Goal: Task Accomplishment & Management: Manage account settings

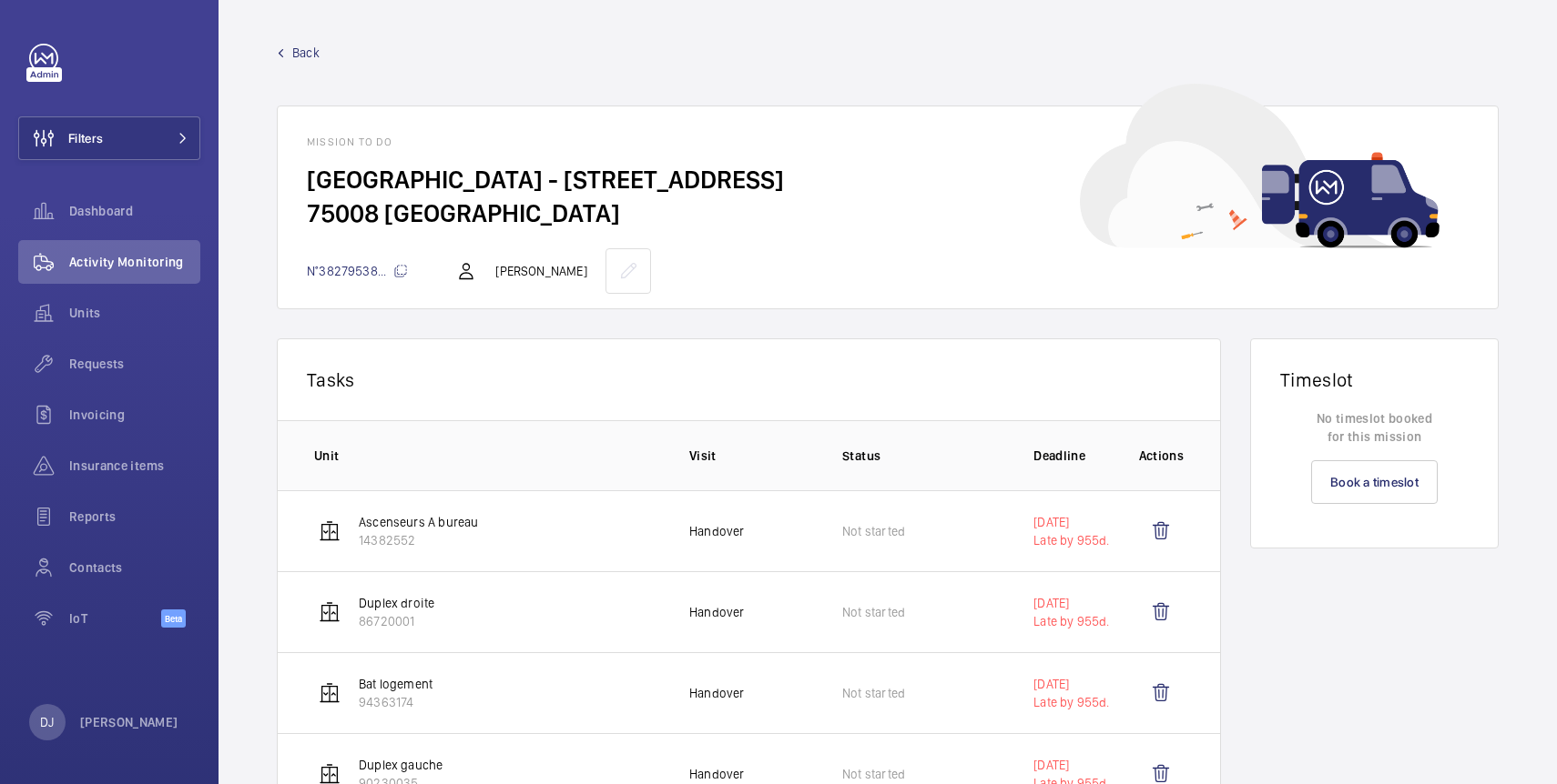
click at [301, 51] on span "Back" at bounding box center [306, 53] width 27 height 18
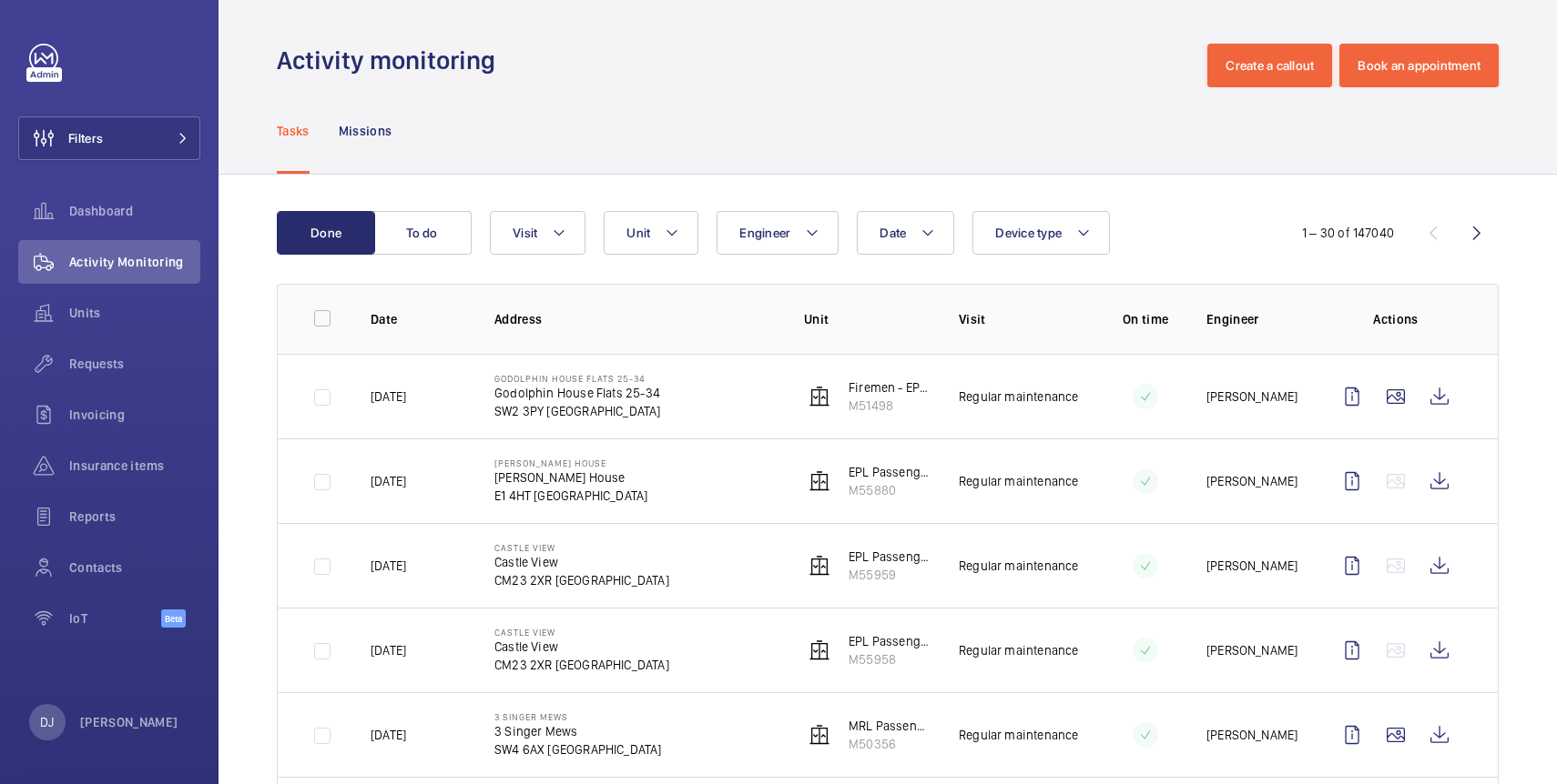
click at [624, 411] on p "SW2 3PY [GEOGRAPHIC_DATA]" at bounding box center [577, 411] width 166 height 18
click at [1350, 402] on wm-front-icon-button at bounding box center [1352, 397] width 44 height 44
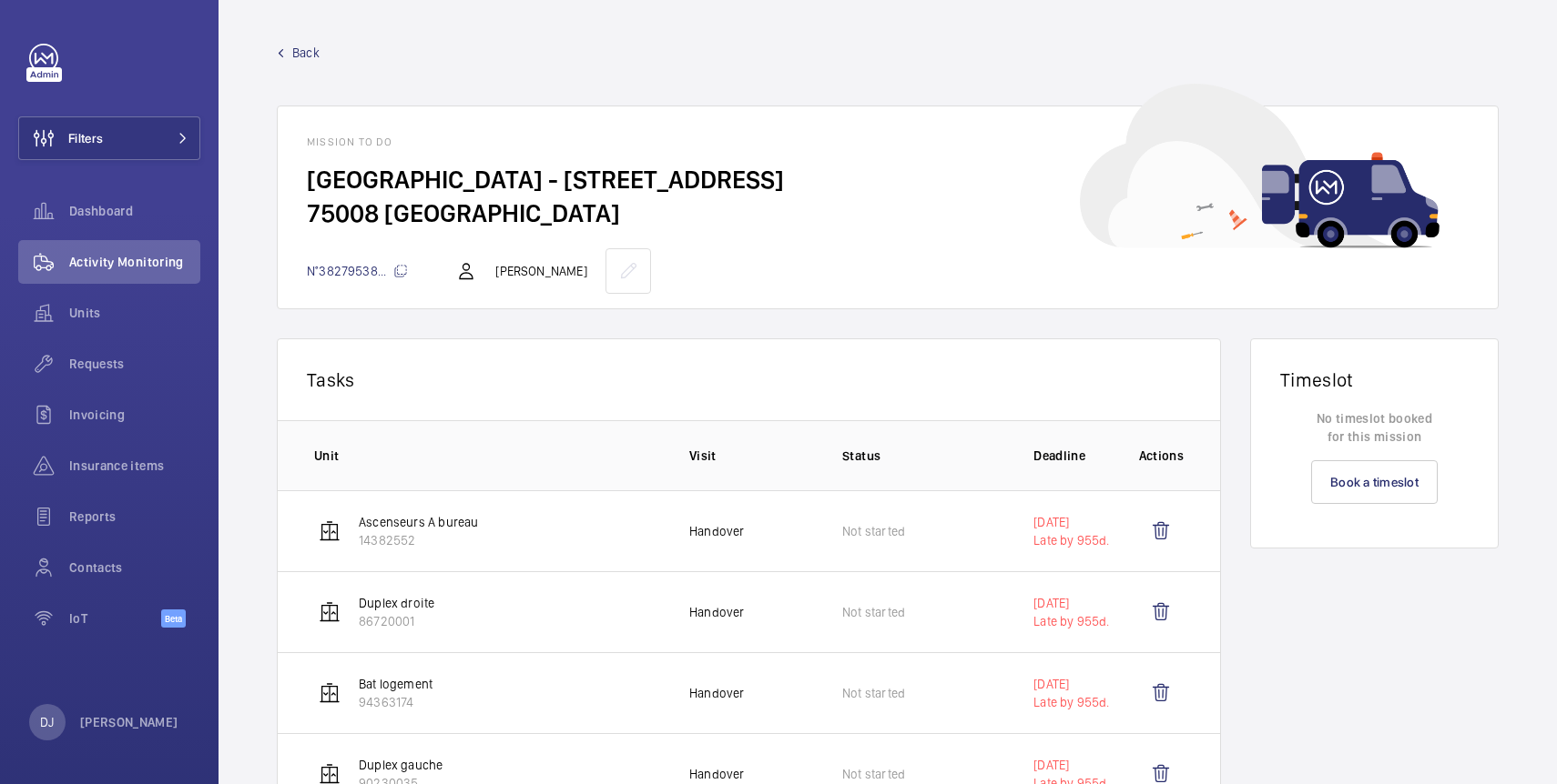
click at [310, 44] on span "Back" at bounding box center [306, 53] width 27 height 18
click at [296, 50] on span "Back" at bounding box center [306, 53] width 27 height 18
click at [301, 55] on span "Back" at bounding box center [306, 53] width 27 height 18
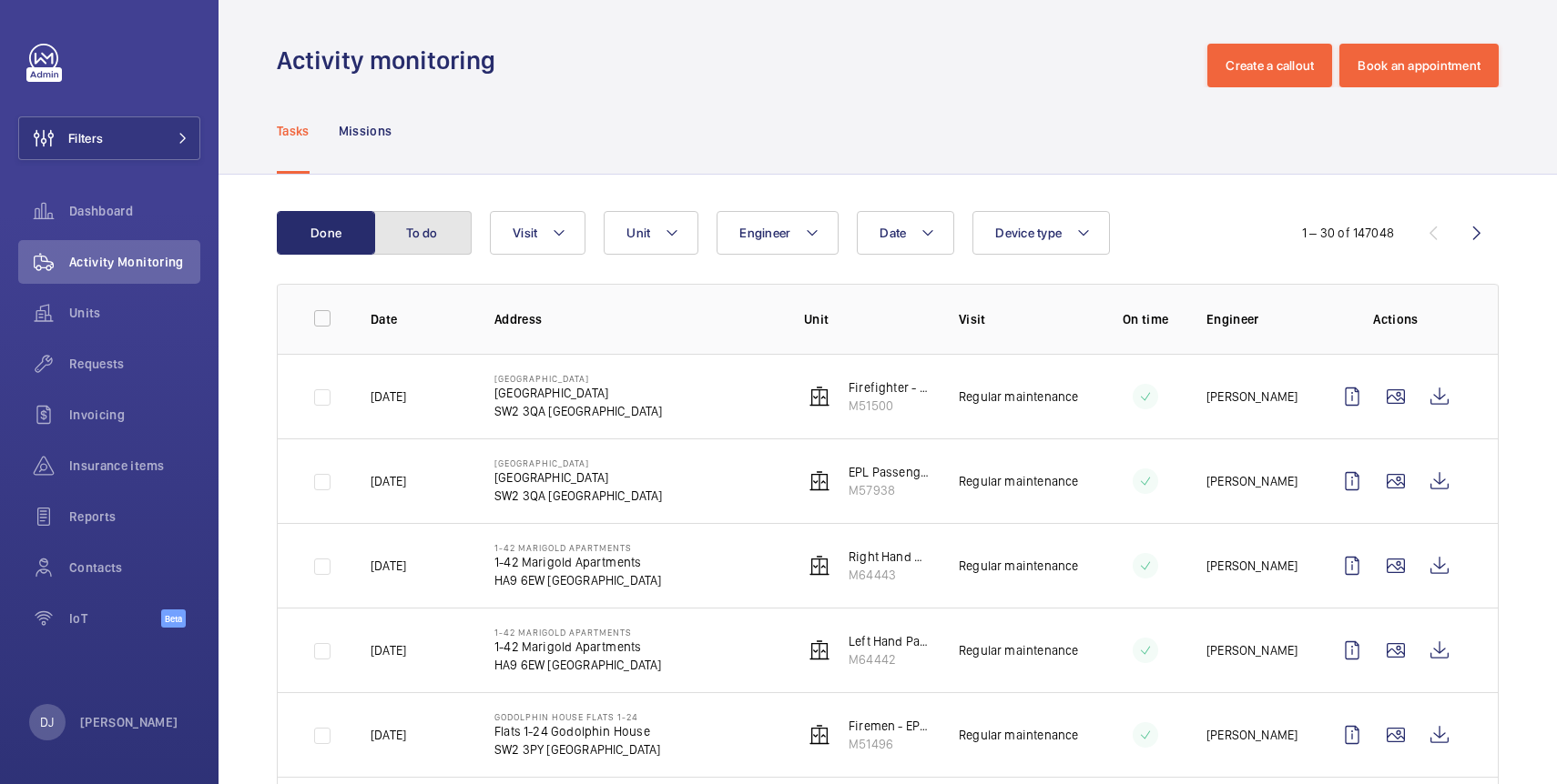
click at [411, 239] on button "To do" at bounding box center [422, 233] width 99 height 44
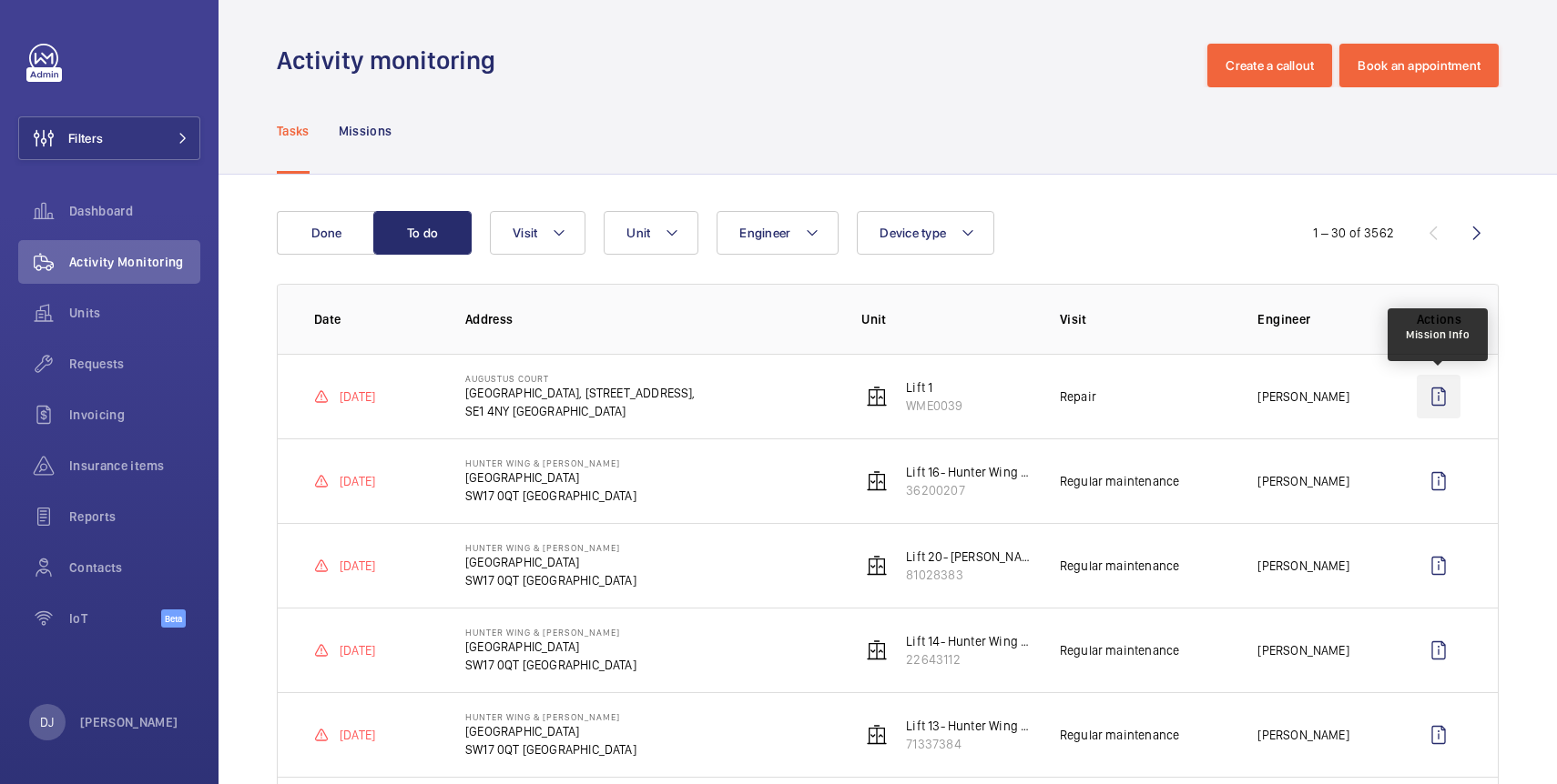
click at [1446, 398] on wm-front-icon-button at bounding box center [1439, 397] width 44 height 44
click at [357, 233] on button "Done" at bounding box center [326, 233] width 99 height 44
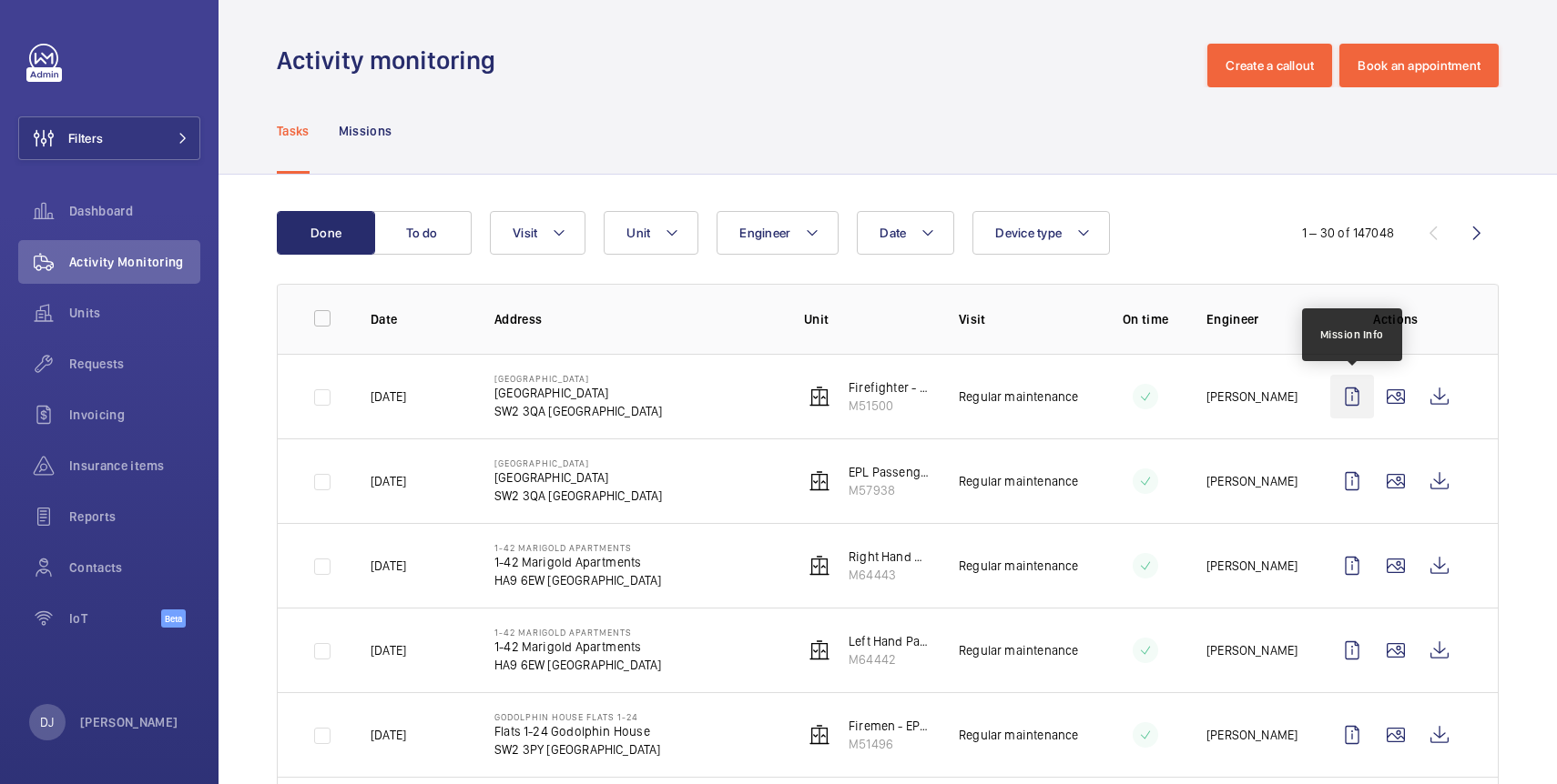
click at [1356, 395] on wm-front-icon-button at bounding box center [1352, 397] width 44 height 44
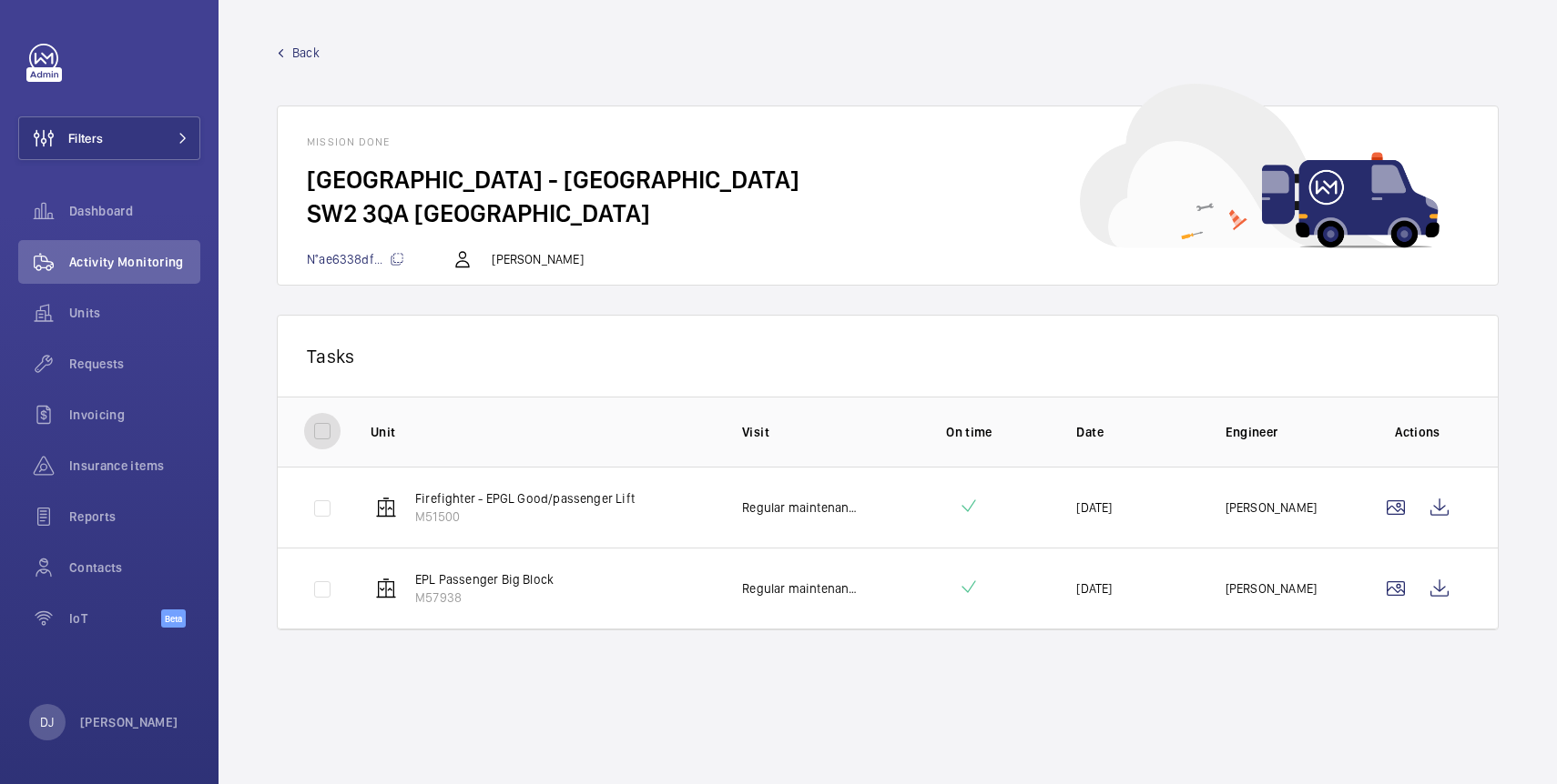
click at [326, 436] on input "checkbox" at bounding box center [322, 431] width 37 height 37
checkbox input "true"
click at [326, 436] on input "checkbox" at bounding box center [322, 431] width 37 height 37
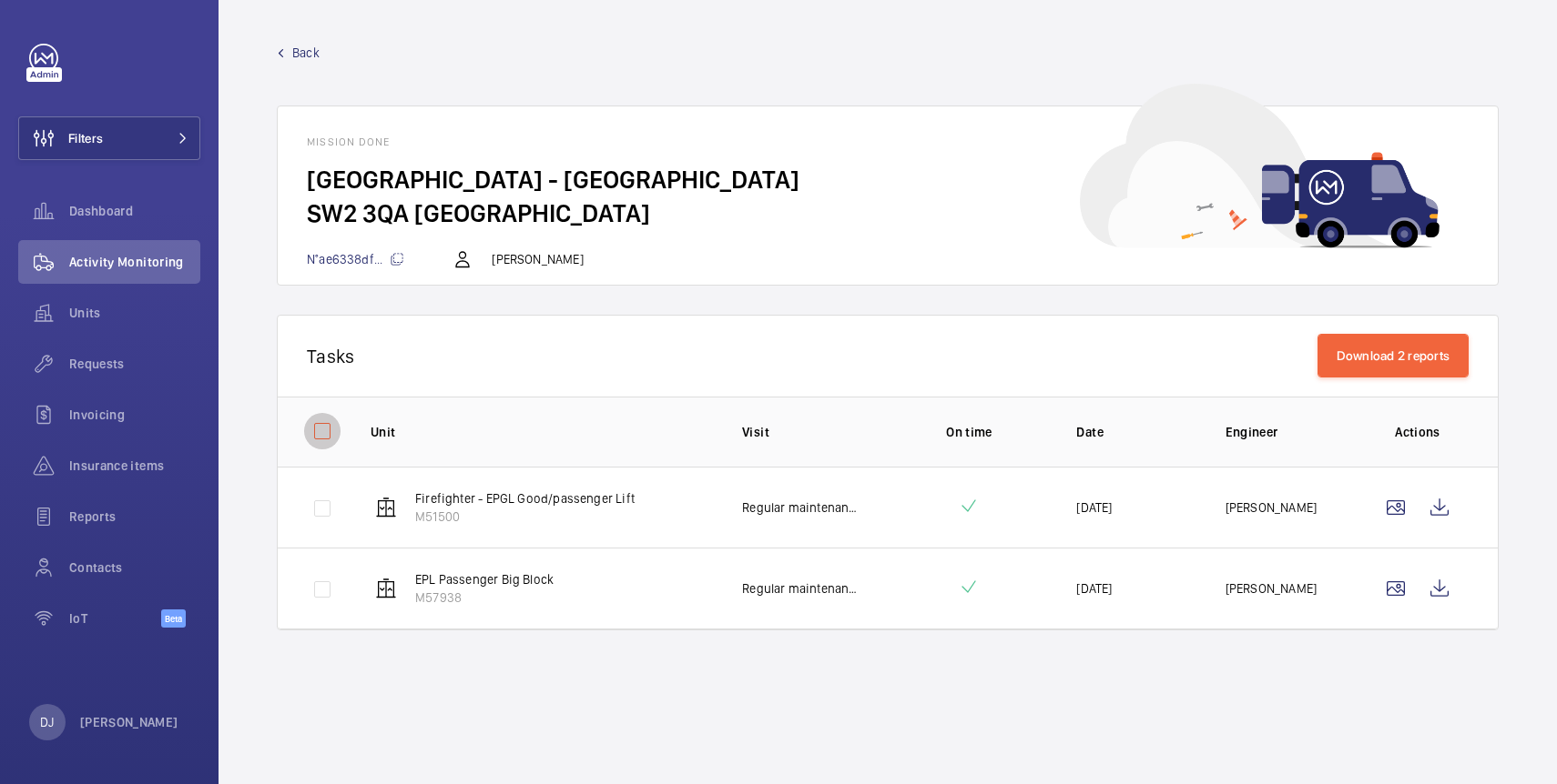
checkbox input "false"
click at [326, 436] on input "checkbox" at bounding box center [322, 431] width 37 height 37
checkbox input "true"
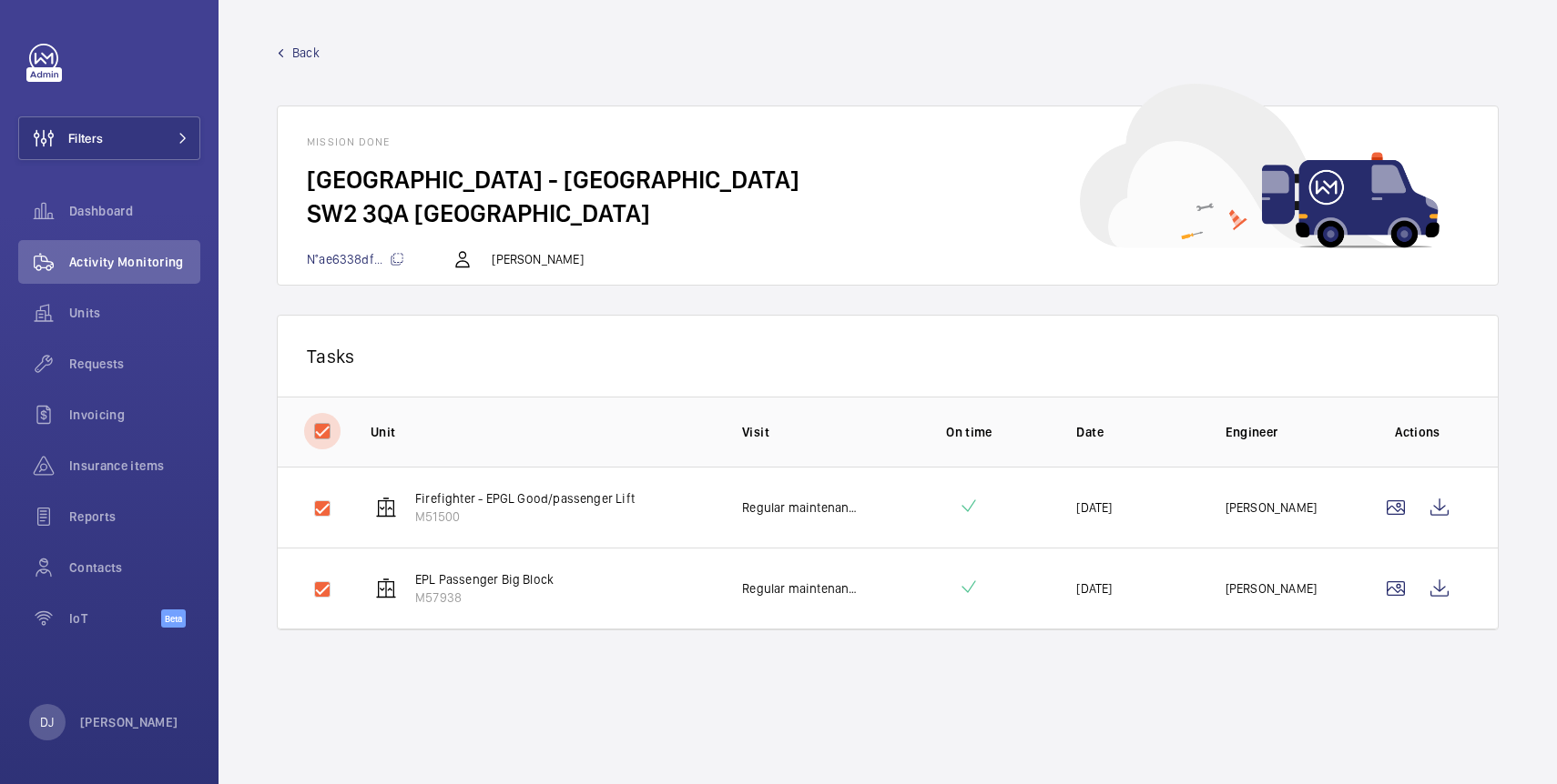
checkbox input "true"
click at [326, 436] on input "checkbox" at bounding box center [322, 431] width 37 height 37
checkbox input "false"
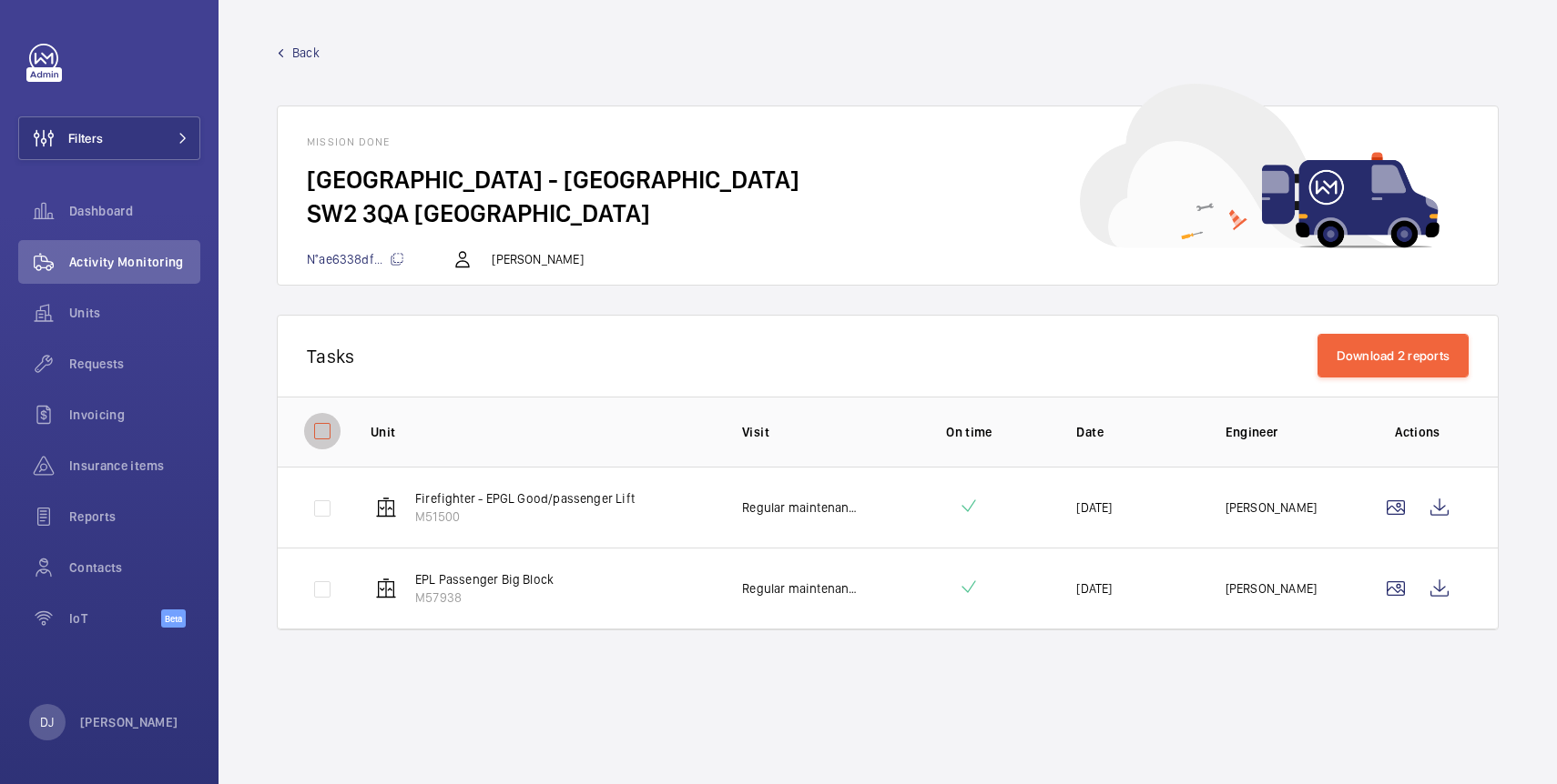
checkbox input "false"
click at [304, 50] on span "Back" at bounding box center [306, 53] width 27 height 18
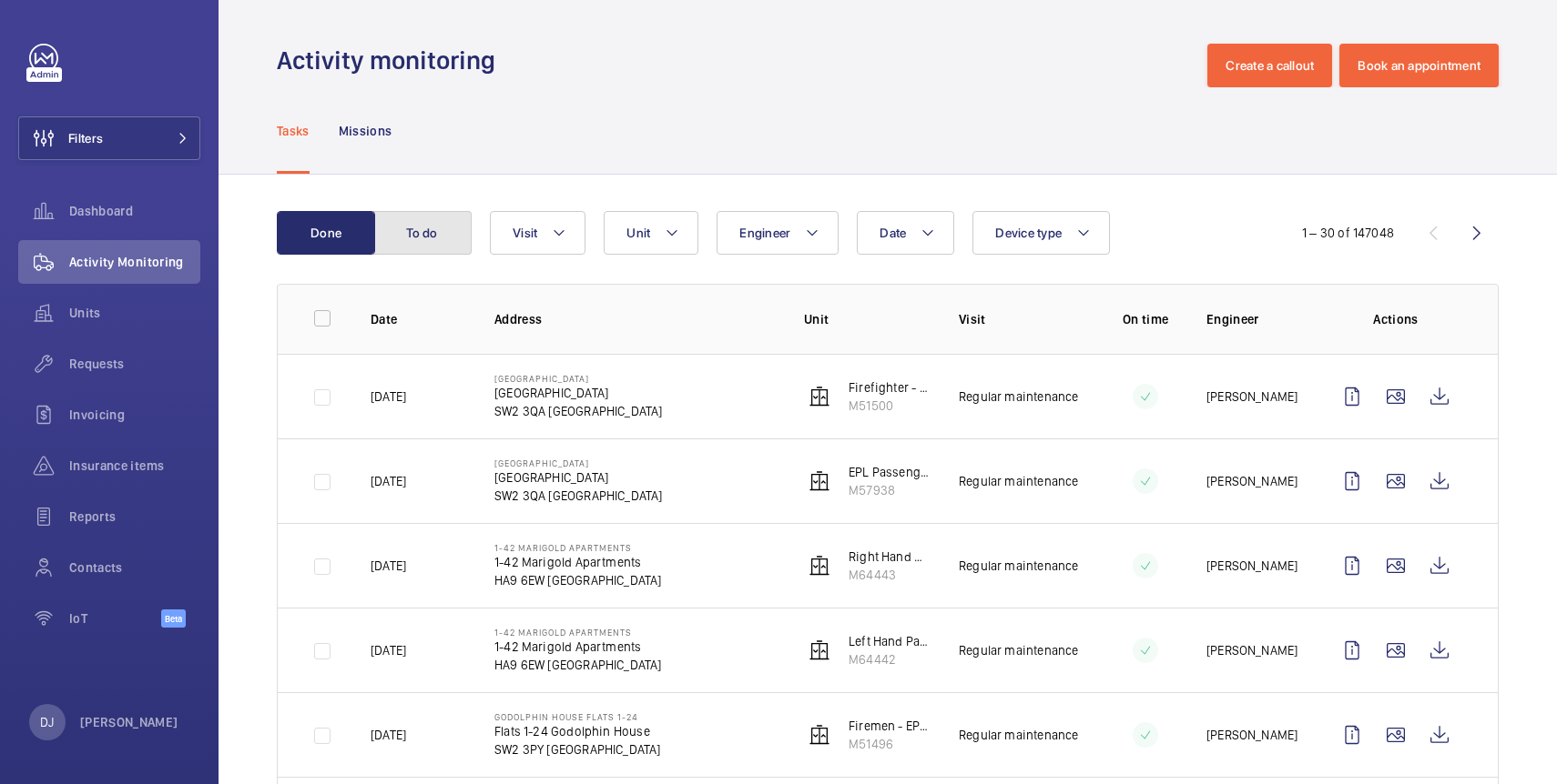
click at [413, 229] on button "To do" at bounding box center [422, 233] width 99 height 44
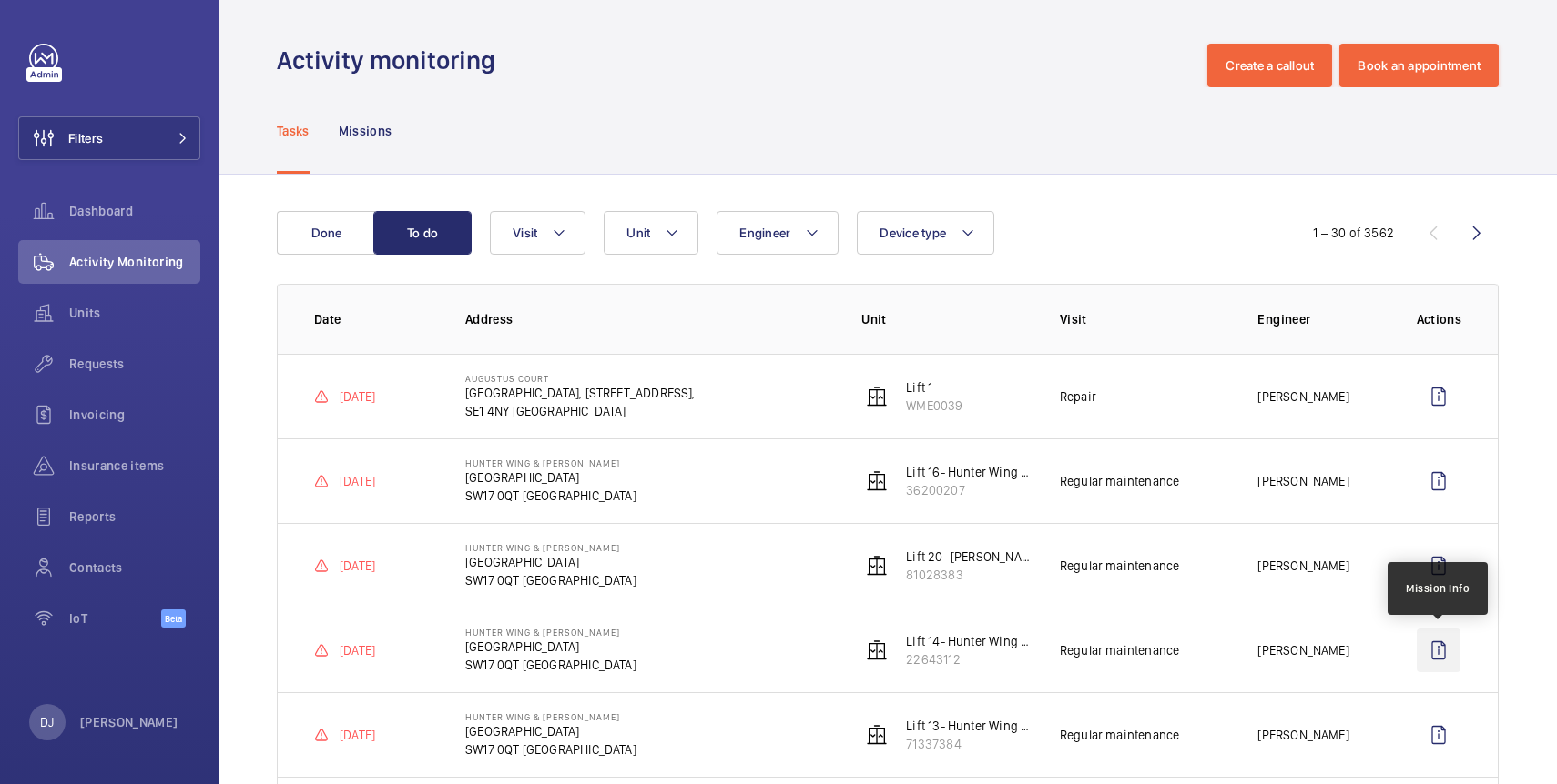
click at [1432, 650] on wm-front-icon-button at bounding box center [1439, 651] width 44 height 44
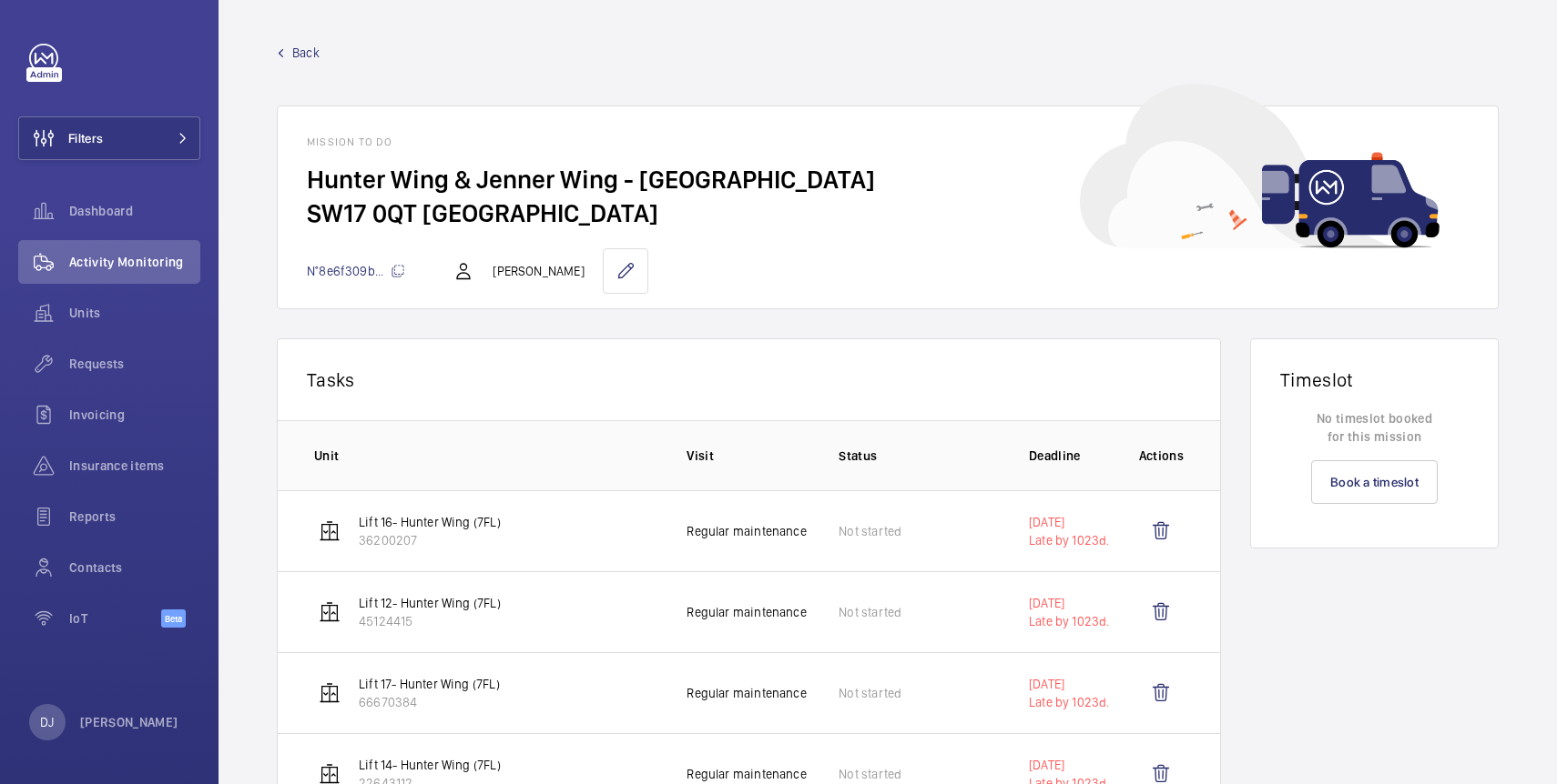
click at [286, 61] on link "Back" at bounding box center [887, 53] width 1222 height 18
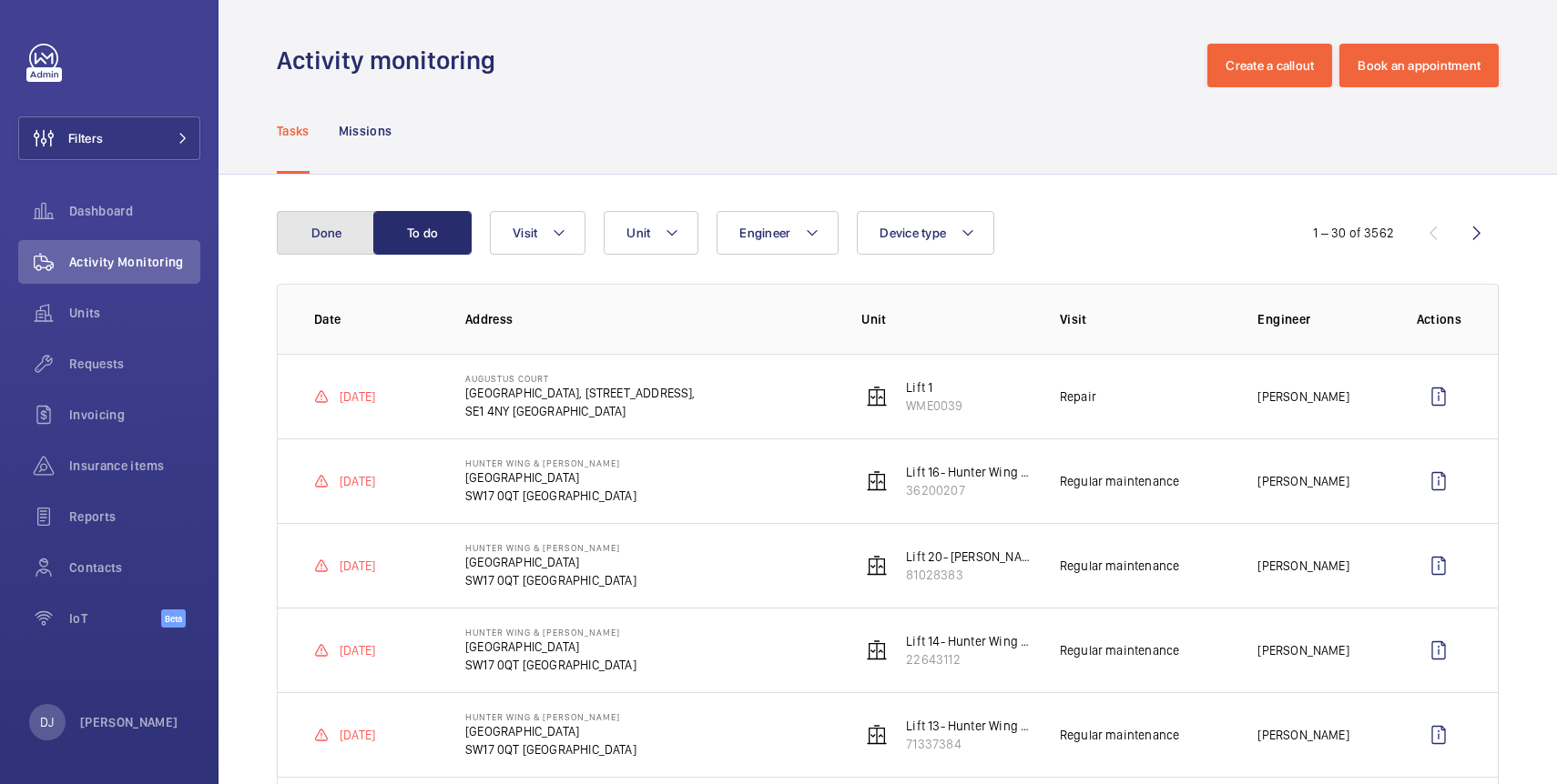
click at [312, 250] on button "Done" at bounding box center [326, 233] width 99 height 44
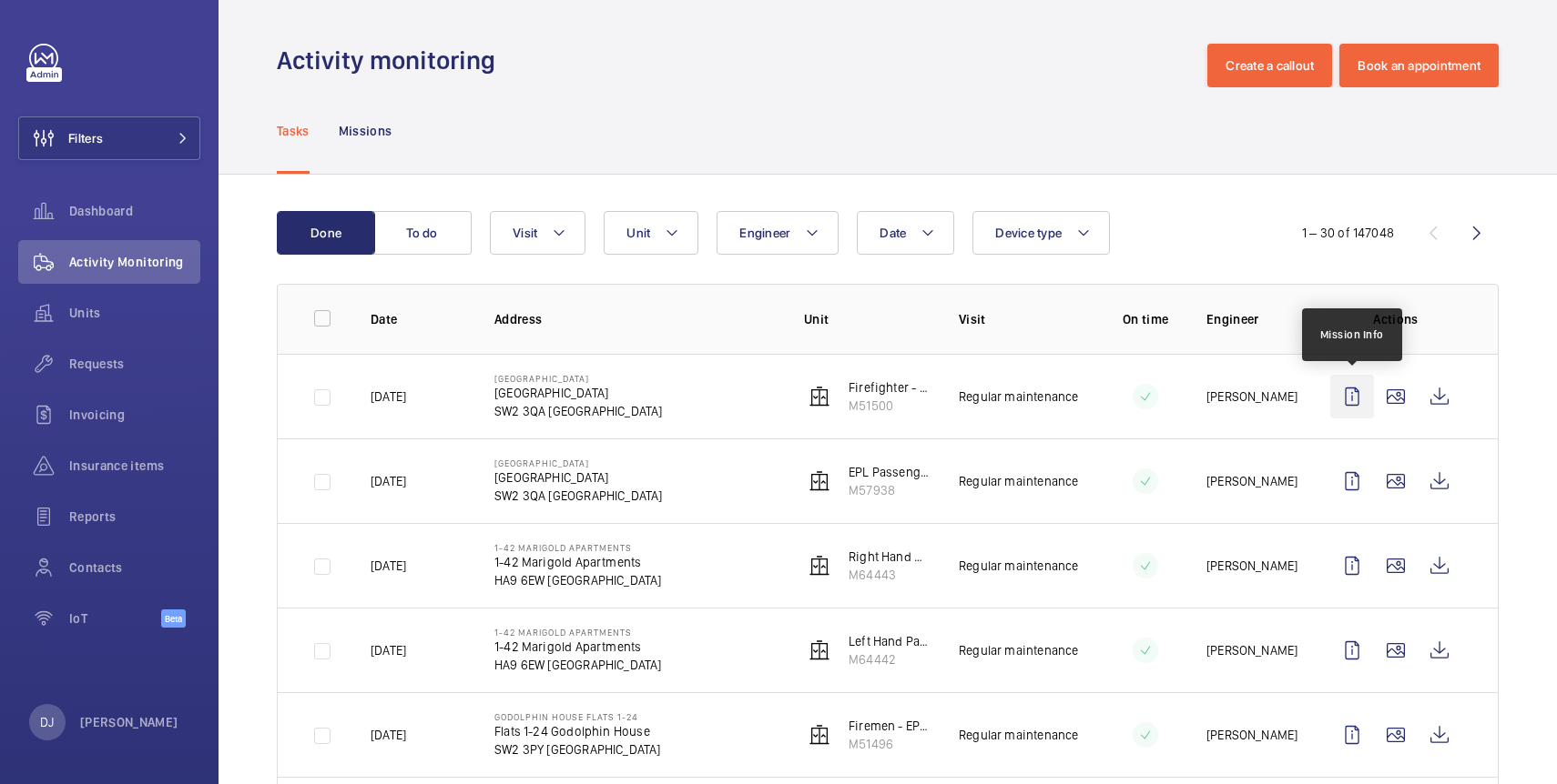
click at [1348, 400] on wm-front-icon-button at bounding box center [1352, 397] width 44 height 44
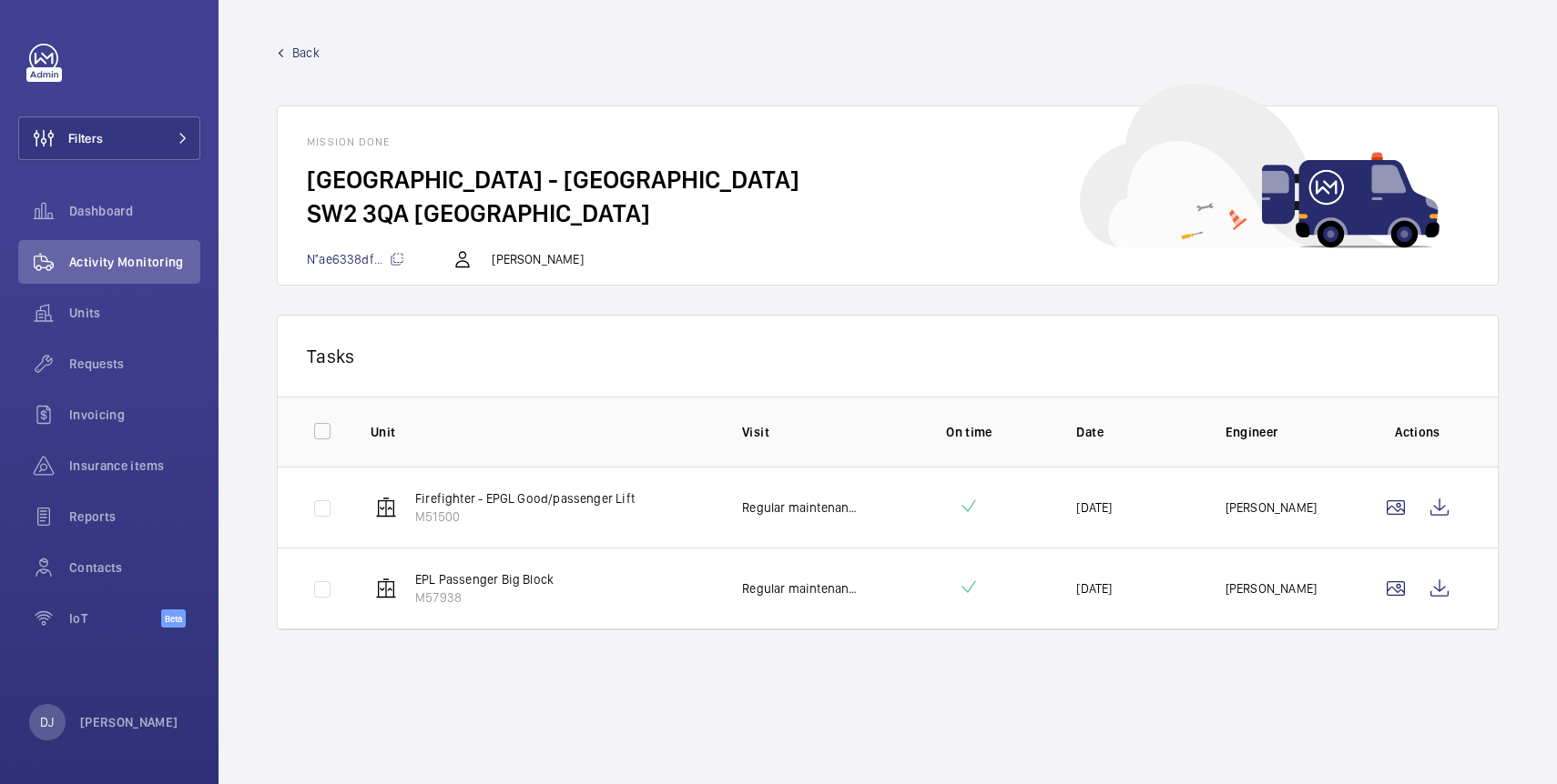
click at [299, 56] on span "Back" at bounding box center [306, 53] width 27 height 18
